Goal: Transaction & Acquisition: Purchase product/service

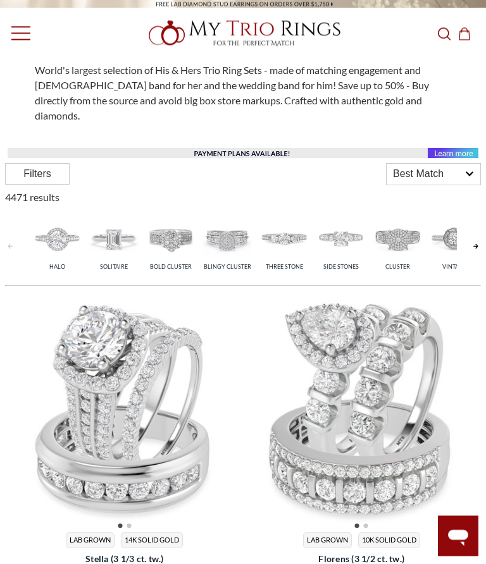
scroll to position [289, 0]
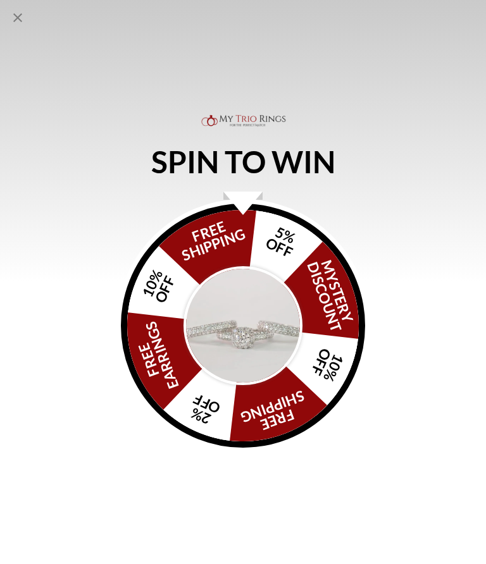
click at [13, 20] on icon "Close popup" at bounding box center [17, 17] width 15 height 15
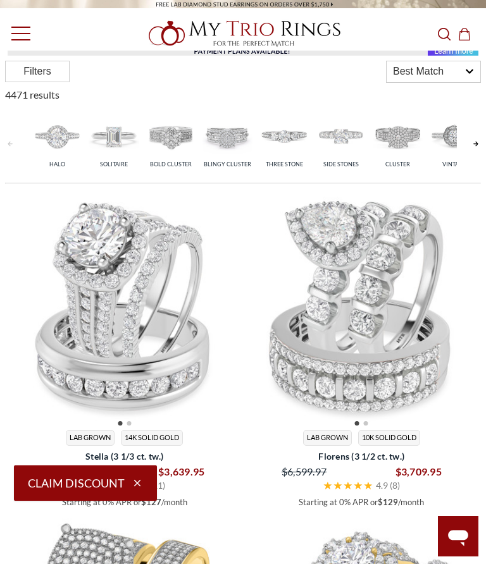
scroll to position [392, 0]
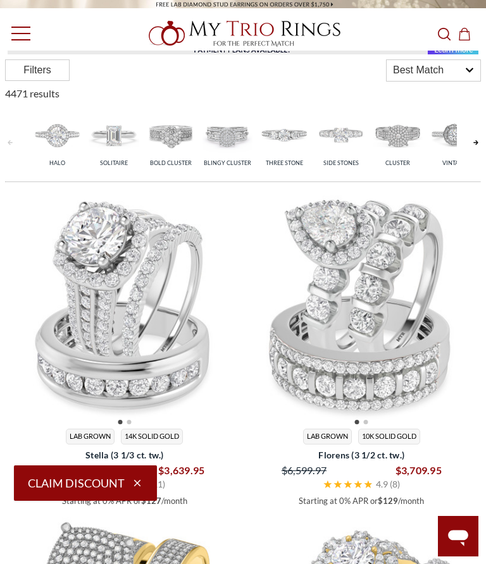
click at [149, 429] on span "14K Solid Gold" at bounding box center [152, 437] width 62 height 16
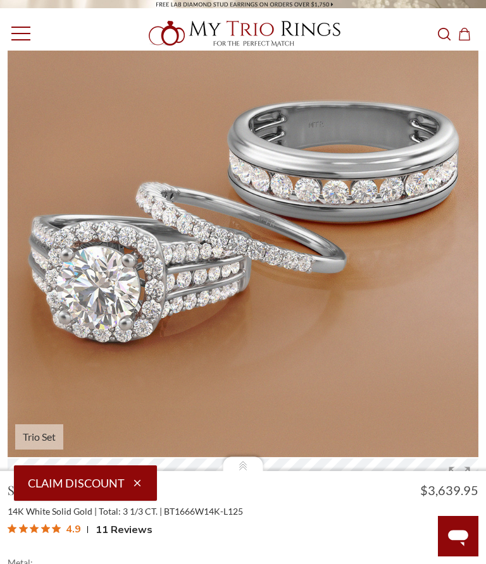
scroll to position [535, 0]
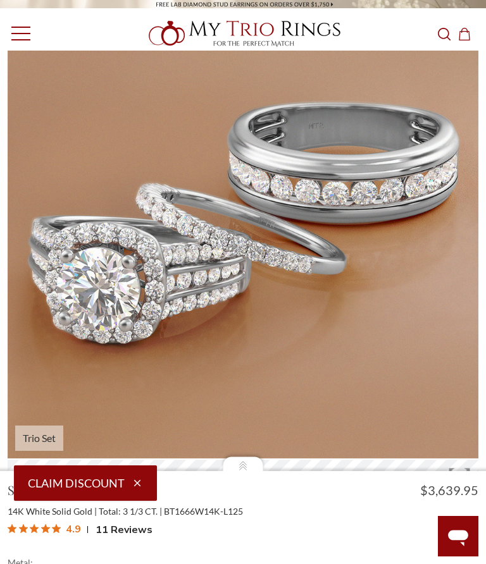
click at [134, 485] on icon "button" at bounding box center [137, 483] width 11 height 11
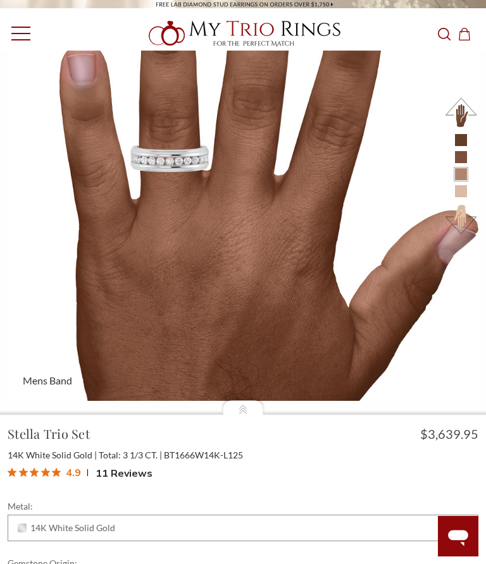
scroll to position [6730, 0]
click at [454, 198] on div at bounding box center [461, 165] width 35 height 142
click at [458, 230] on button at bounding box center [461, 218] width 35 height 35
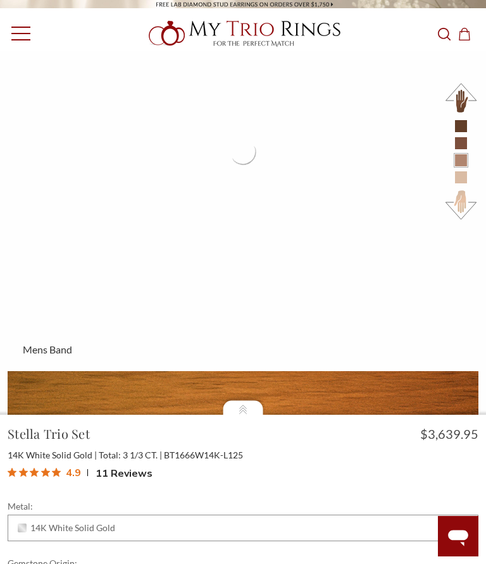
scroll to position [6728, 0]
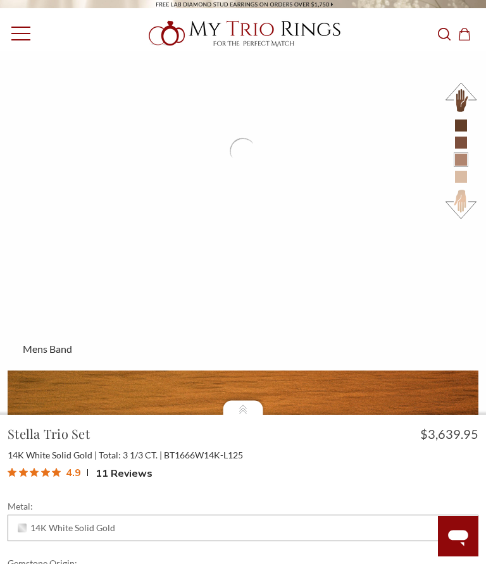
click at [449, 107] on button at bounding box center [461, 97] width 35 height 35
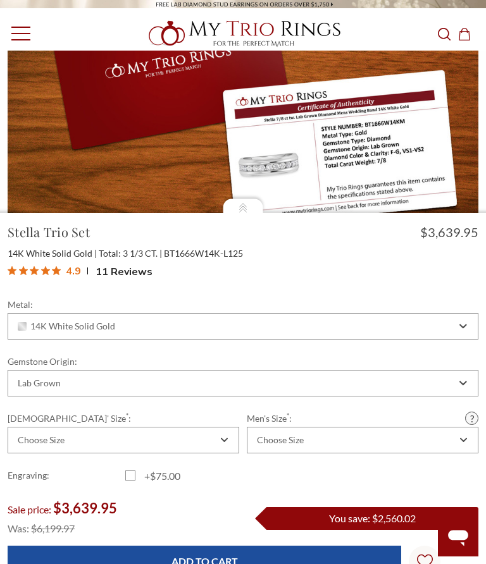
scroll to position [203, 0]
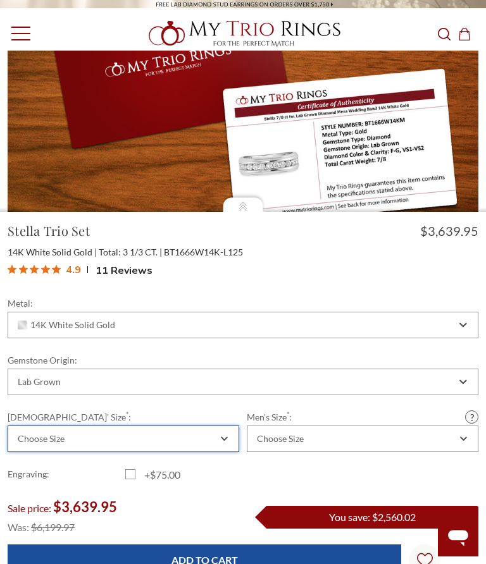
click at [227, 441] on icon "Combobox" at bounding box center [224, 439] width 6 height 3
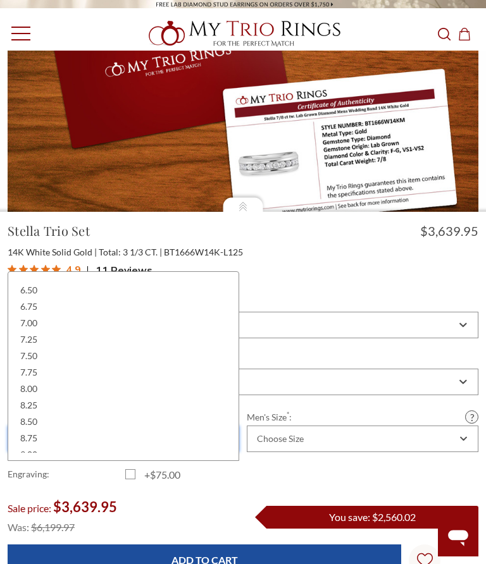
scroll to position [245, 0]
click at [23, 381] on div "8.00" at bounding box center [123, 388] width 215 height 16
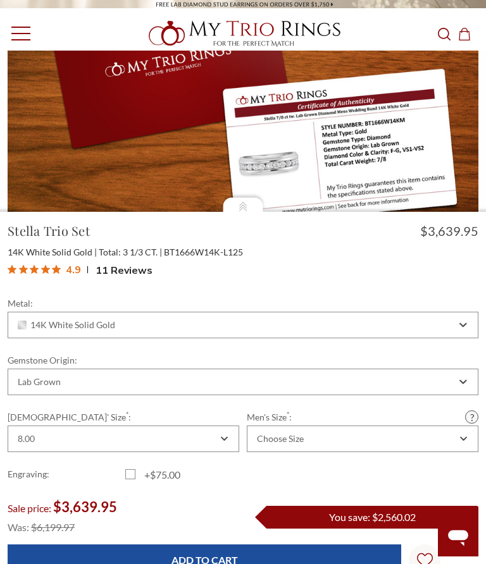
click at [380, 444] on div "Choose Size" at bounding box center [356, 439] width 202 height 10
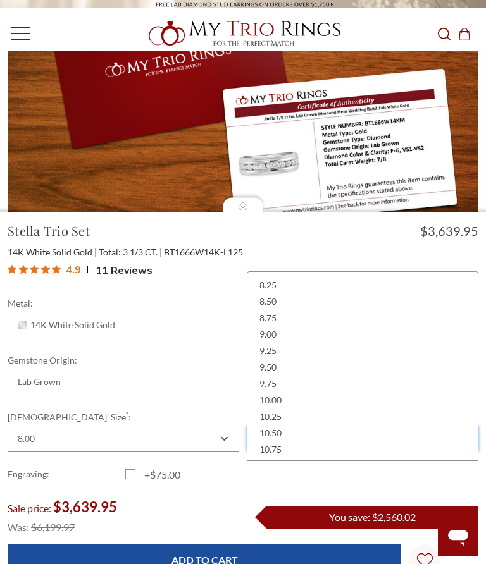
scroll to position [170, 0]
click at [260, 402] on div "10.00" at bounding box center [362, 398] width 215 height 16
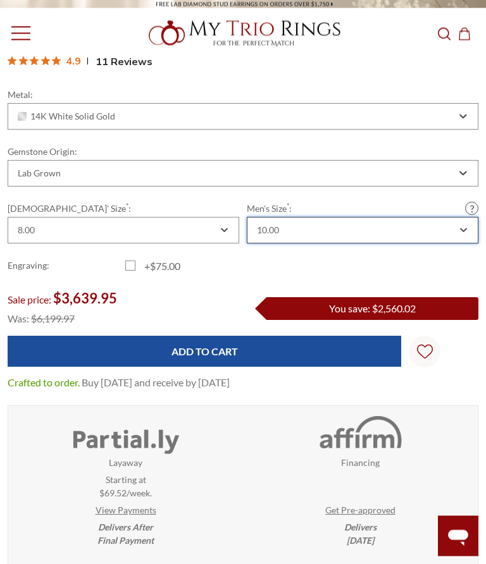
scroll to position [413, 0]
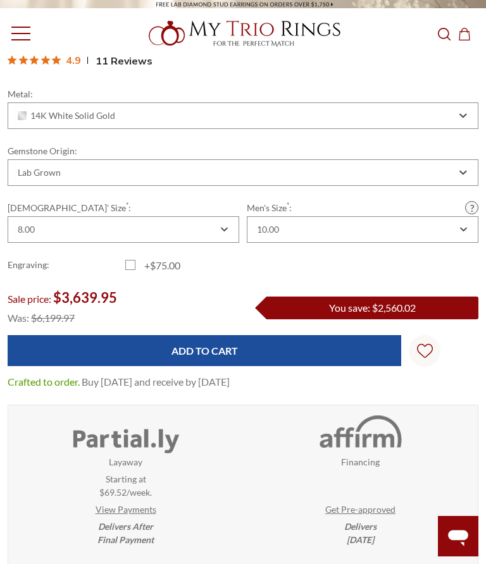
click at [187, 366] on input "Add to Cart" at bounding box center [205, 350] width 394 height 31
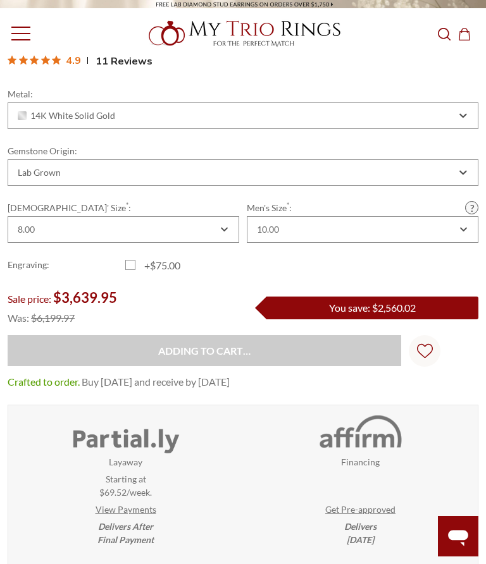
type input "Add to Cart"
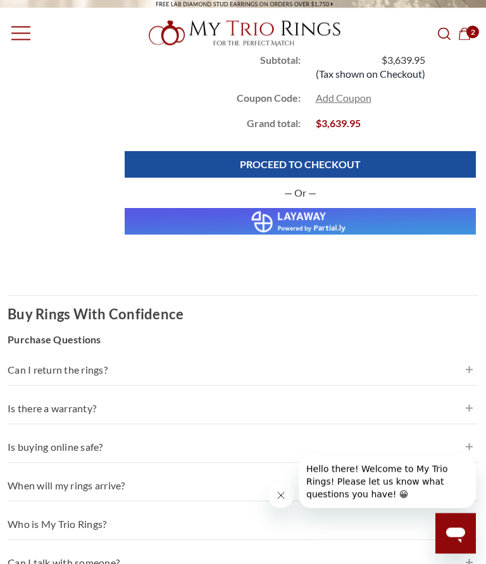
scroll to position [813, 0]
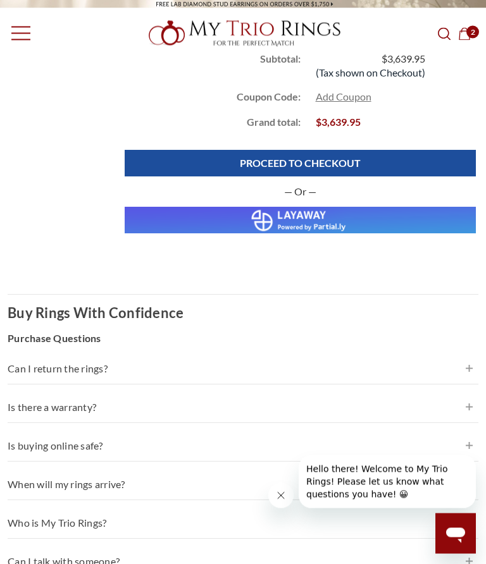
click at [54, 413] on h4 "Is there a warranty?" at bounding box center [243, 408] width 471 height 15
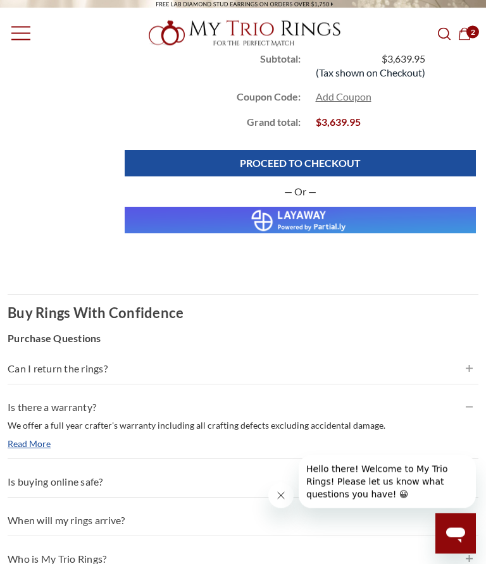
scroll to position [814, 0]
click at [75, 376] on h4 "Can I return the rings?" at bounding box center [243, 368] width 471 height 15
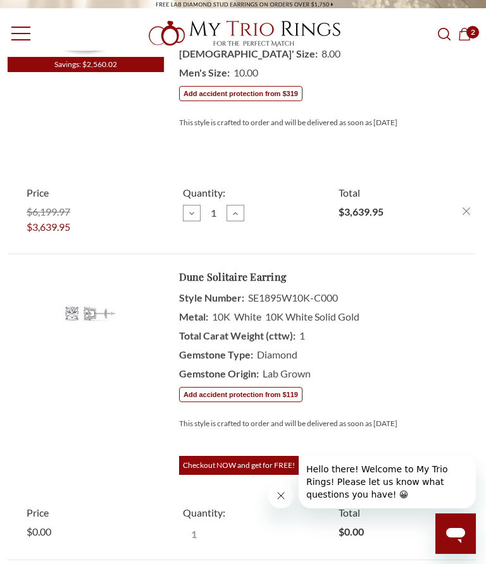
scroll to position [0, 0]
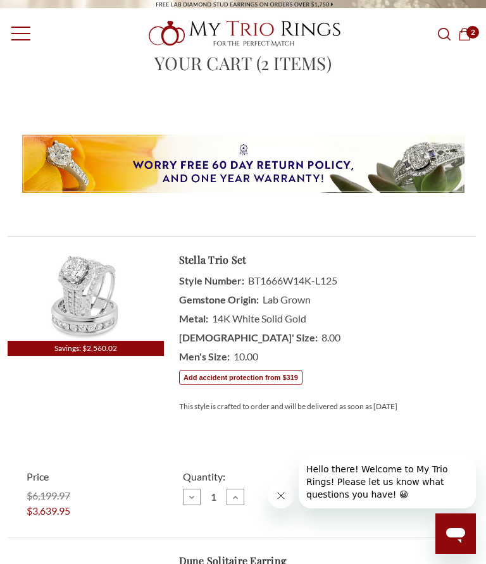
click at [86, 288] on img at bounding box center [85, 296] width 89 height 89
